Goal: Information Seeking & Learning: Learn about a topic

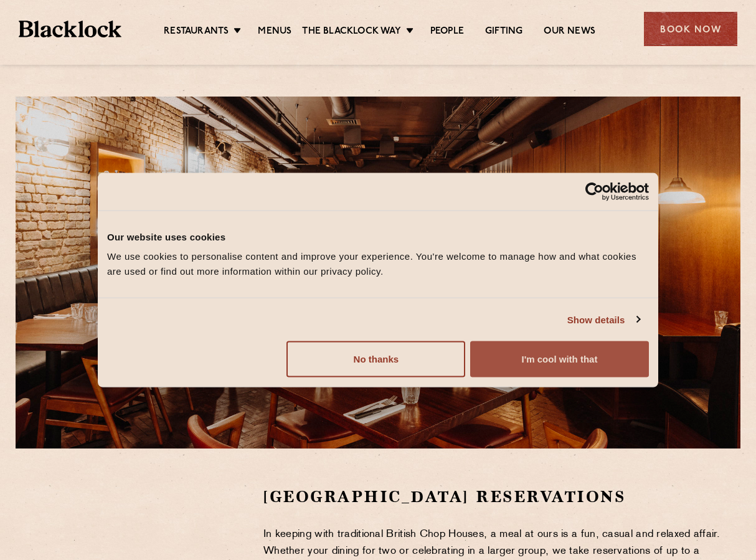
click at [503, 355] on button "I'm cool with that" at bounding box center [559, 359] width 179 height 36
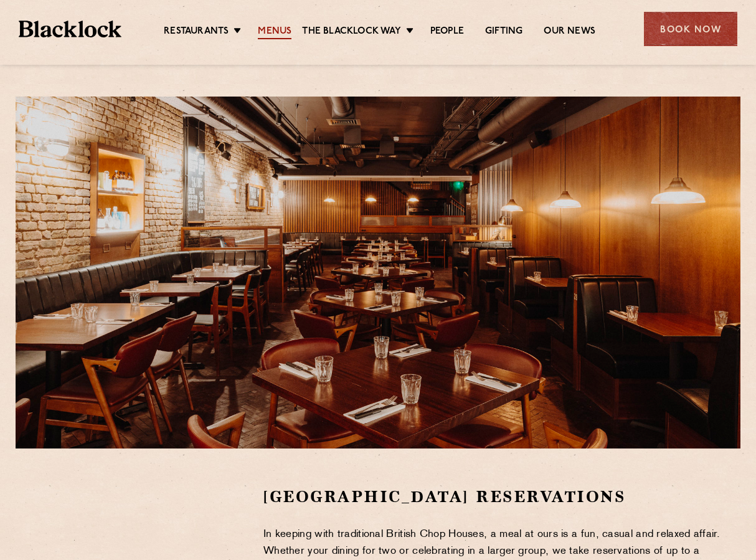
click at [272, 31] on link "Menus" at bounding box center [275, 33] width 34 height 14
click at [270, 29] on link "Menus" at bounding box center [275, 33] width 34 height 14
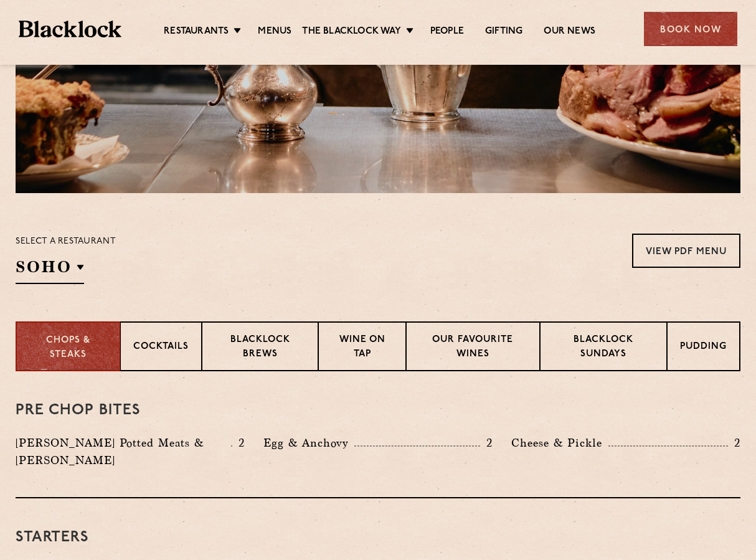
scroll to position [281, 0]
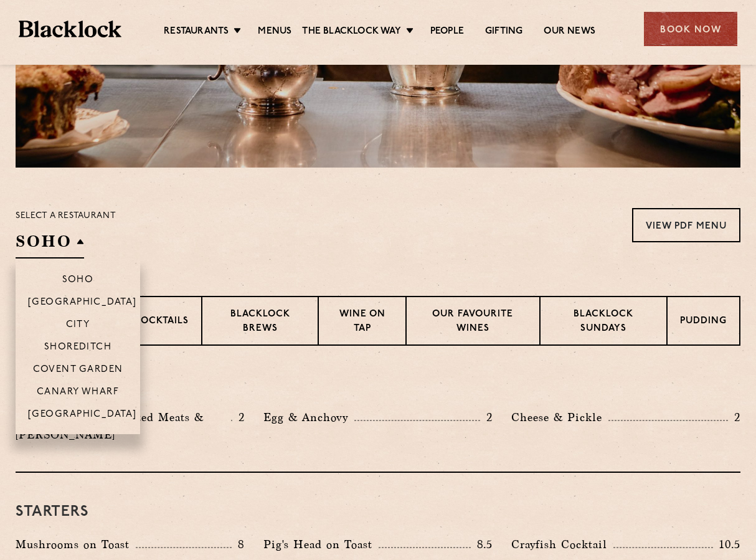
click at [71, 362] on li "Covent Garden" at bounding box center [78, 369] width 125 height 22
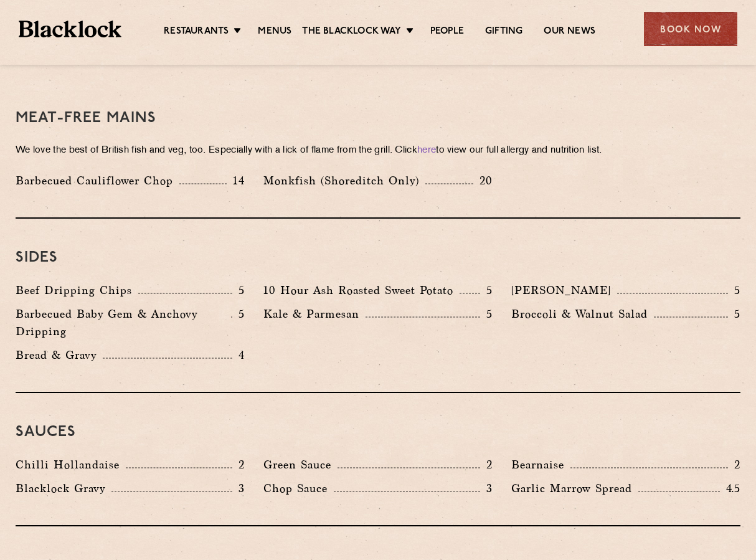
scroll to position [1787, 0]
